Goal: Information Seeking & Learning: Learn about a topic

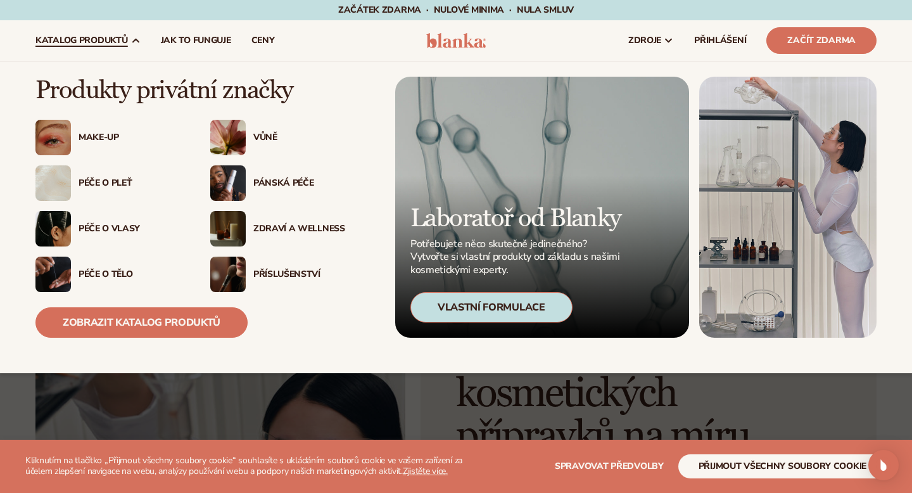
click at [107, 186] on font "Péče o pleť" at bounding box center [105, 183] width 53 height 12
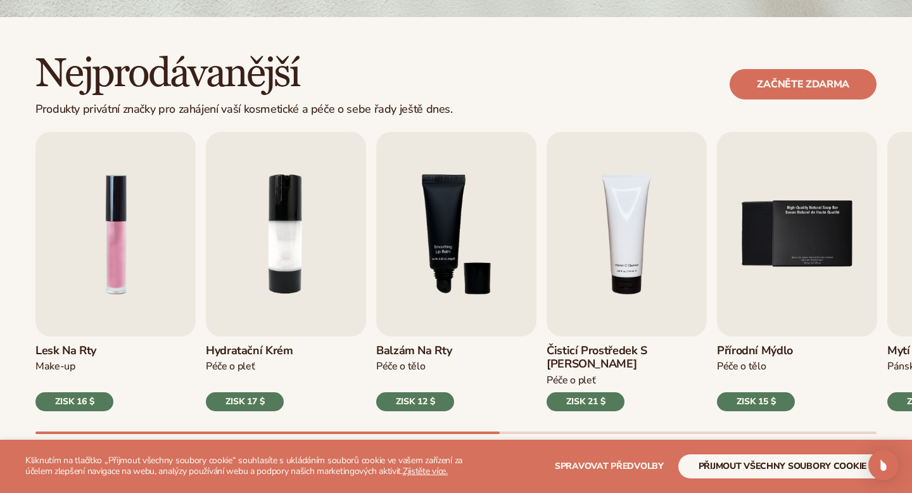
scroll to position [449, 0]
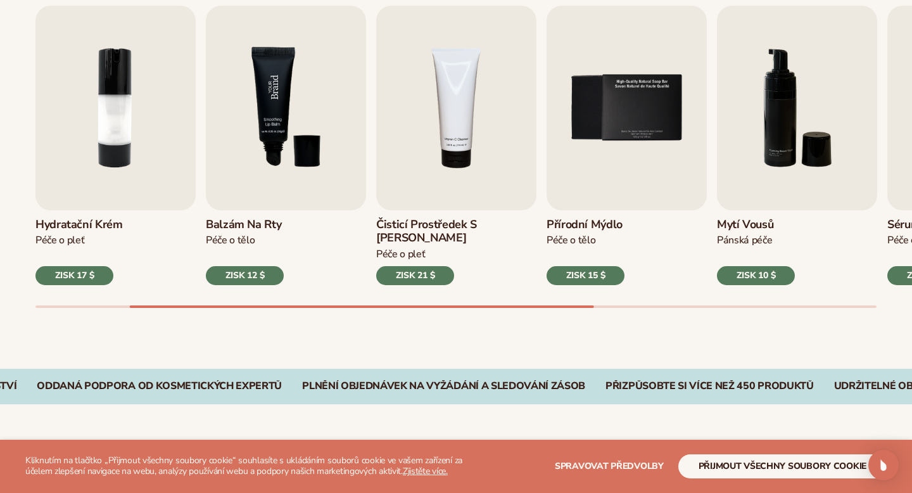
click at [321, 129] on img "3 / 9" at bounding box center [286, 108] width 160 height 205
click at [313, 119] on img "3 / 9" at bounding box center [286, 108] width 160 height 205
